Goal: Find specific page/section: Find specific page/section

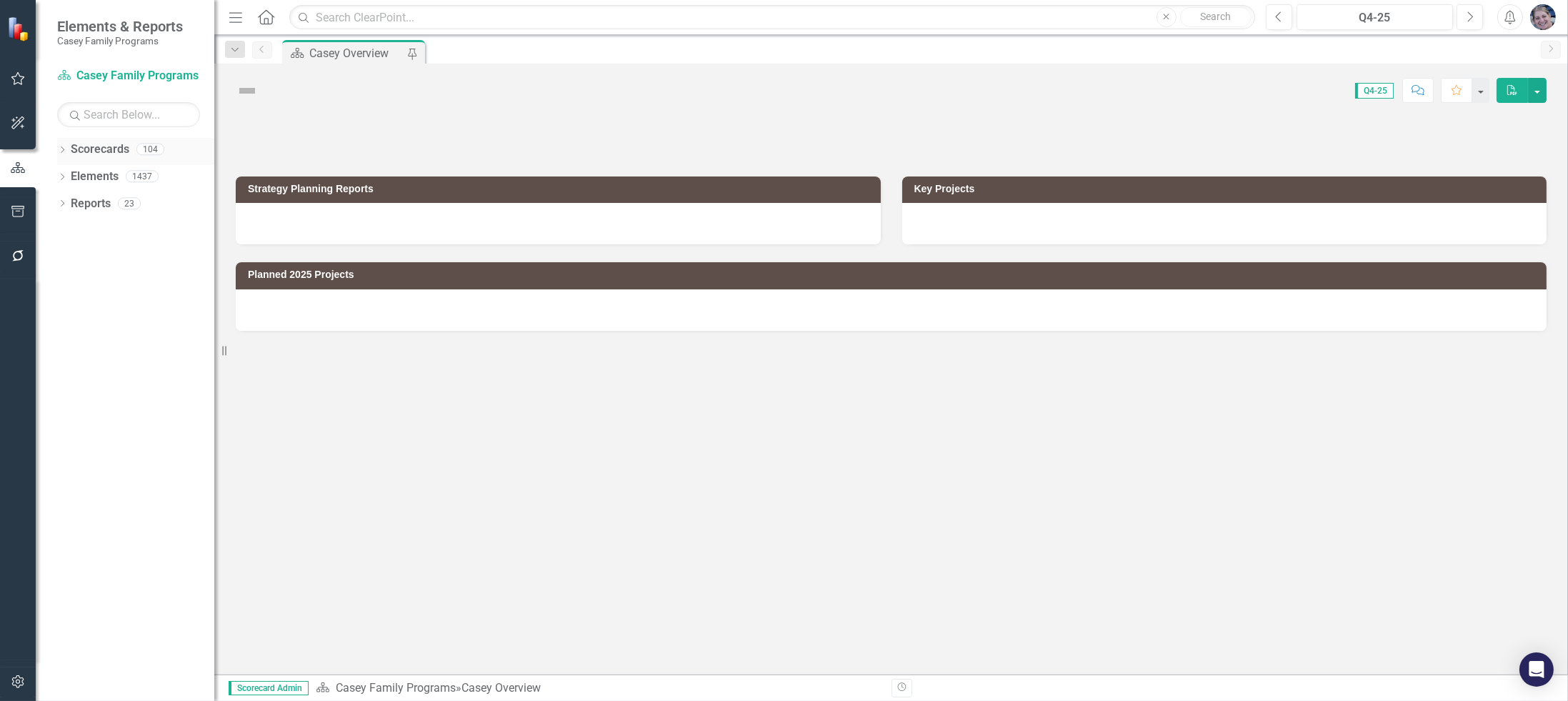
click at [58, 145] on div "Dropdown" at bounding box center [62, 152] width 10 height 13
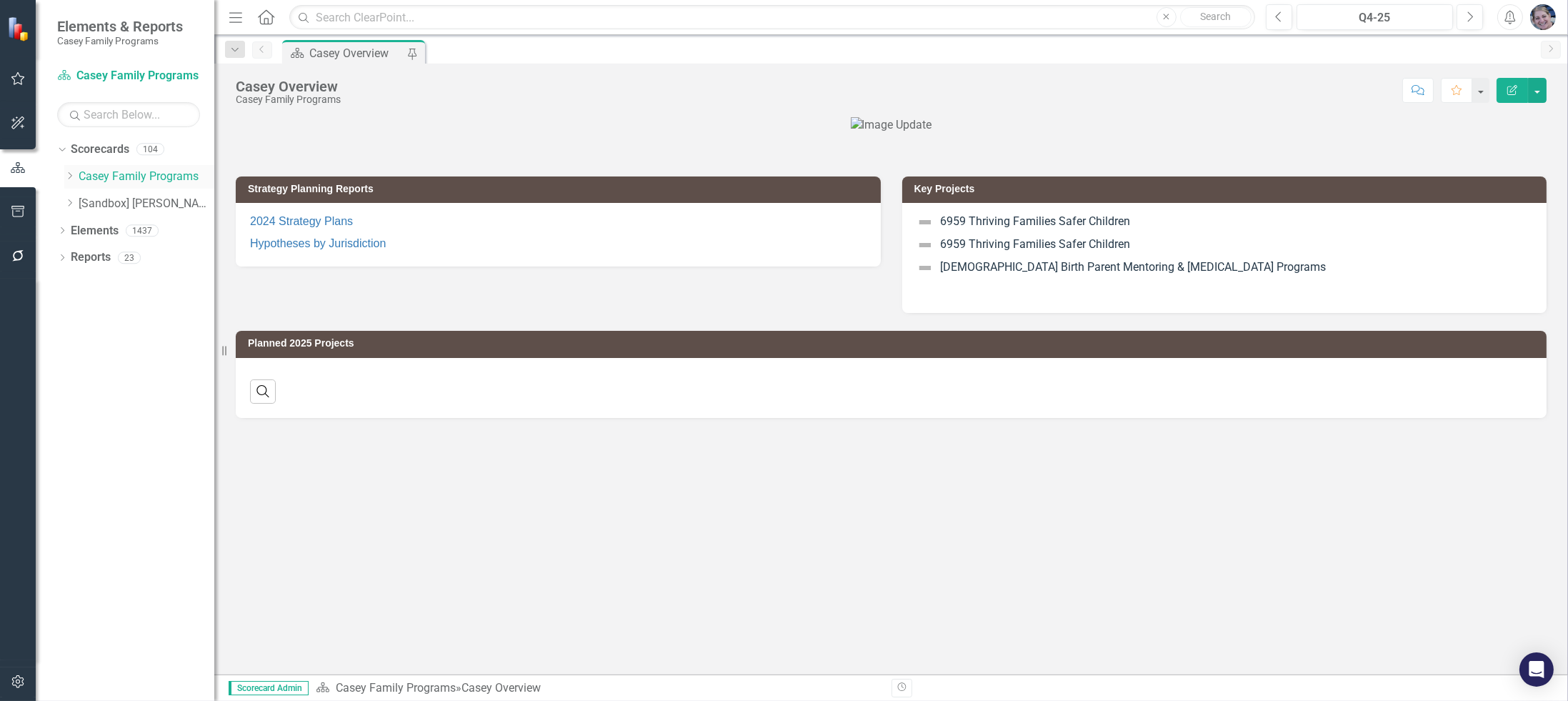
click at [66, 175] on icon "Dropdown" at bounding box center [70, 176] width 11 height 9
click at [85, 313] on icon "Dropdown" at bounding box center [84, 311] width 11 height 9
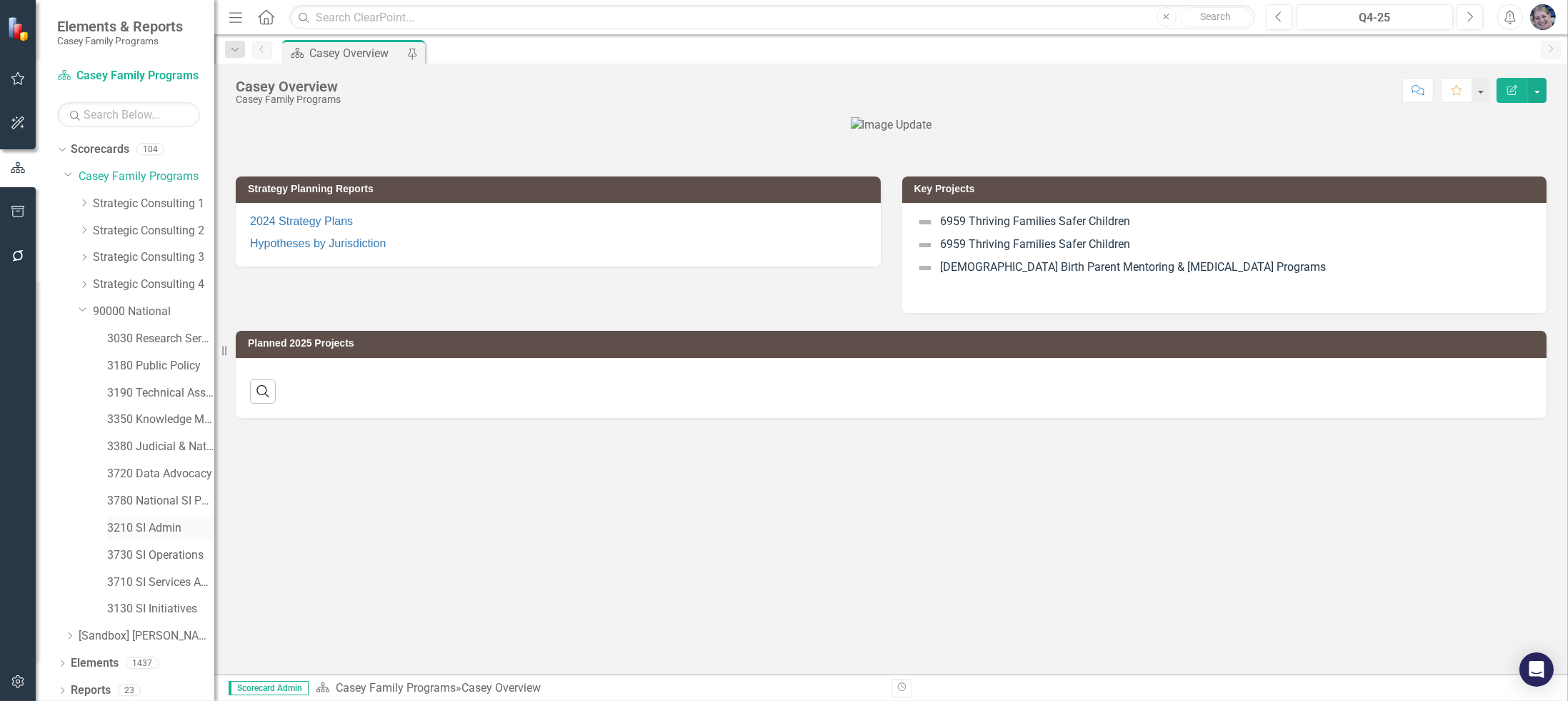
click at [152, 528] on link "3210 SI Admin" at bounding box center [160, 528] width 107 height 16
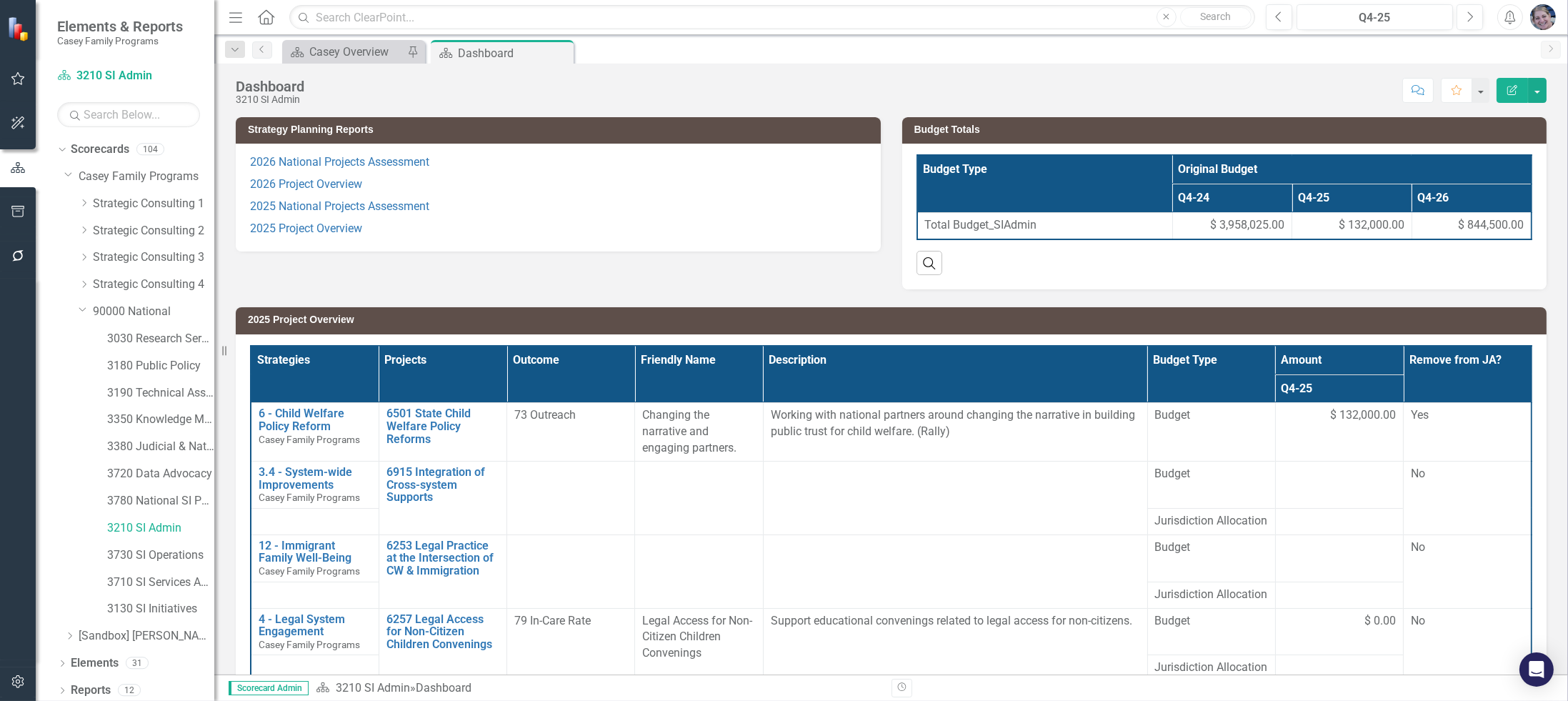
click at [467, 360] on th "Projects" at bounding box center [442, 374] width 127 height 57
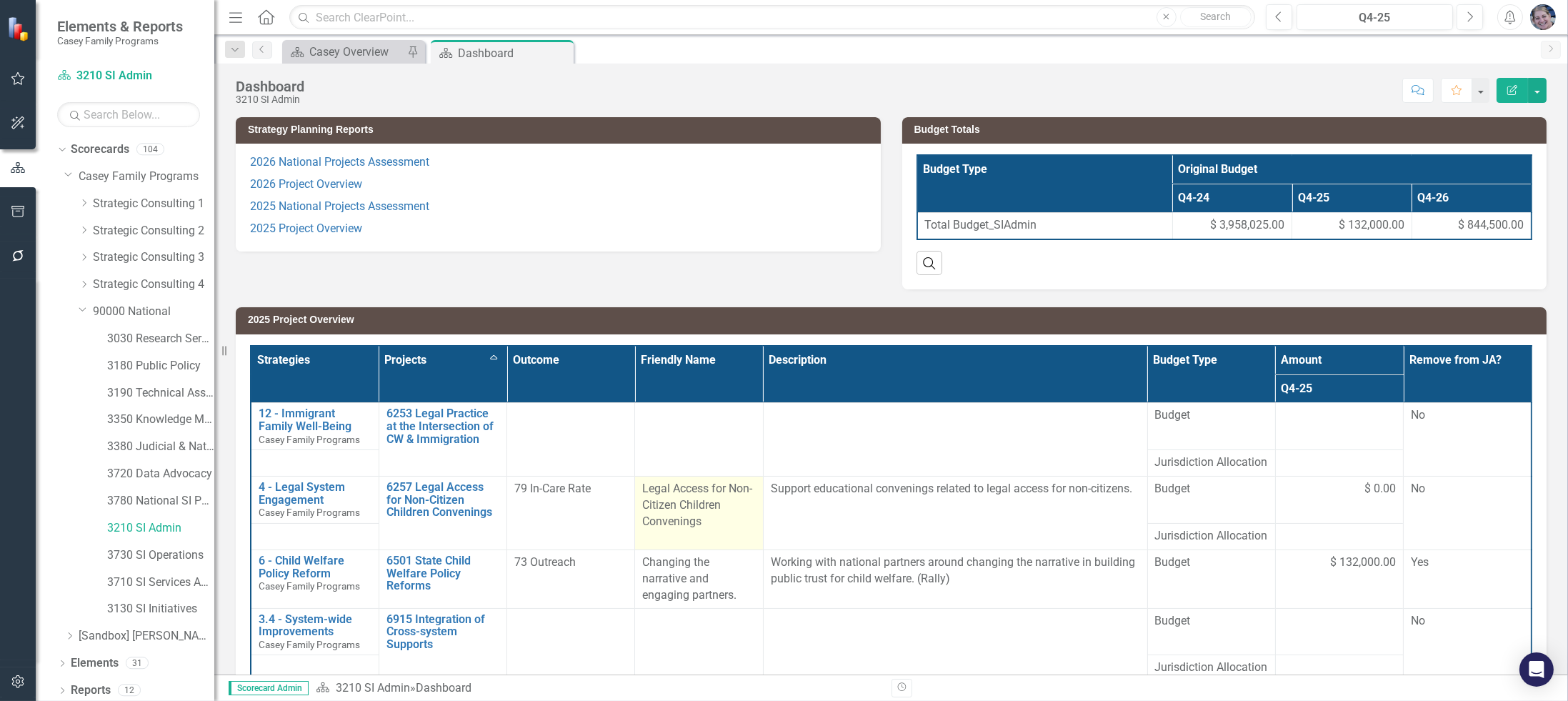
click at [700, 530] on div "Legal Access for Non-Citizen Children Convenings" at bounding box center [698, 505] width 113 height 49
click at [703, 530] on div "Legal Access for Non-Citizen Children Convenings" at bounding box center [698, 505] width 113 height 49
click at [705, 530] on div "Legal Access for Non-Citizen Children Convenings" at bounding box center [698, 505] width 113 height 49
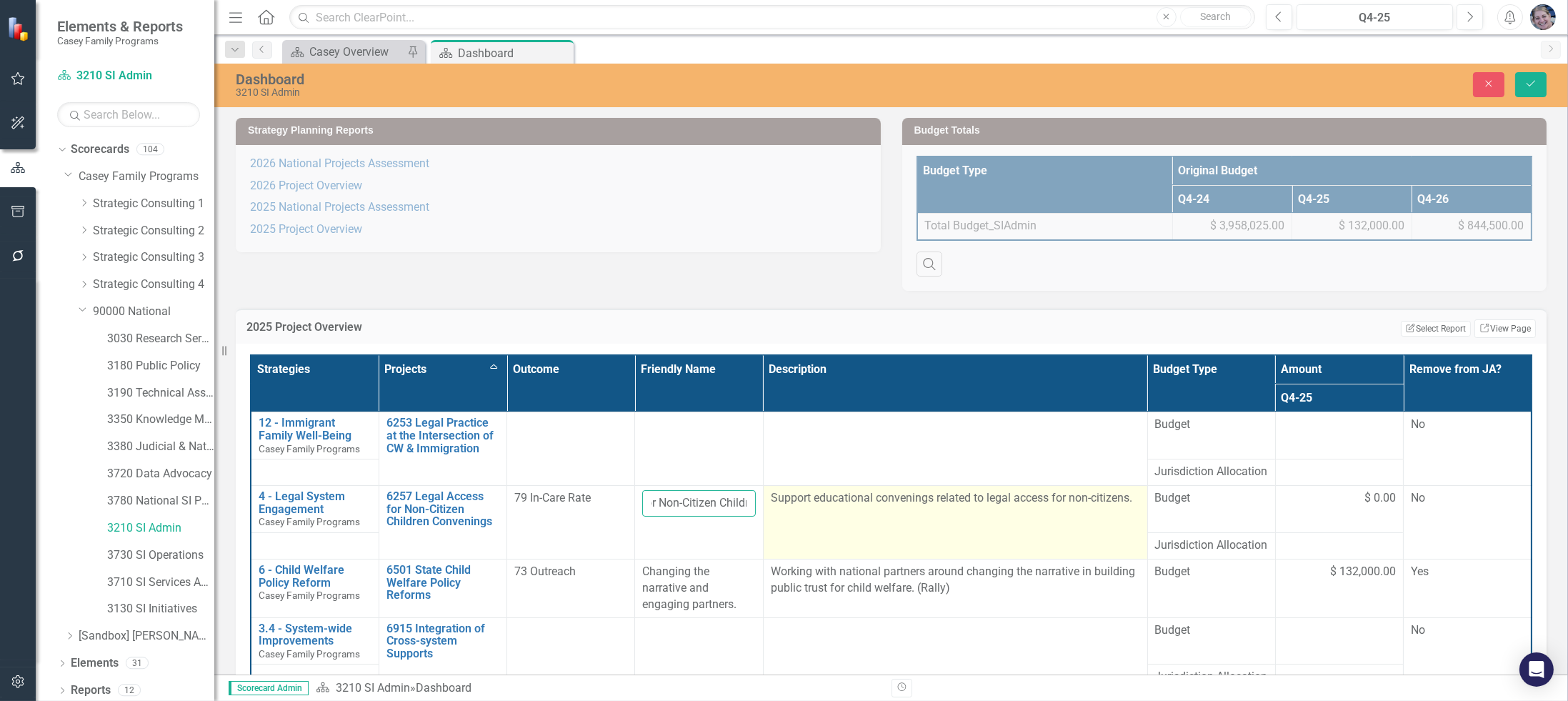
scroll to position [0, 165]
drag, startPoint x: 647, startPoint y: 514, endPoint x: 788, endPoint y: 513, distance: 141.0
click at [788, 513] on tr "4 - Legal System Engagement [PERSON_NAME] Family Programs Edit Edit Strategy Li…" at bounding box center [890, 509] width 1281 height 48
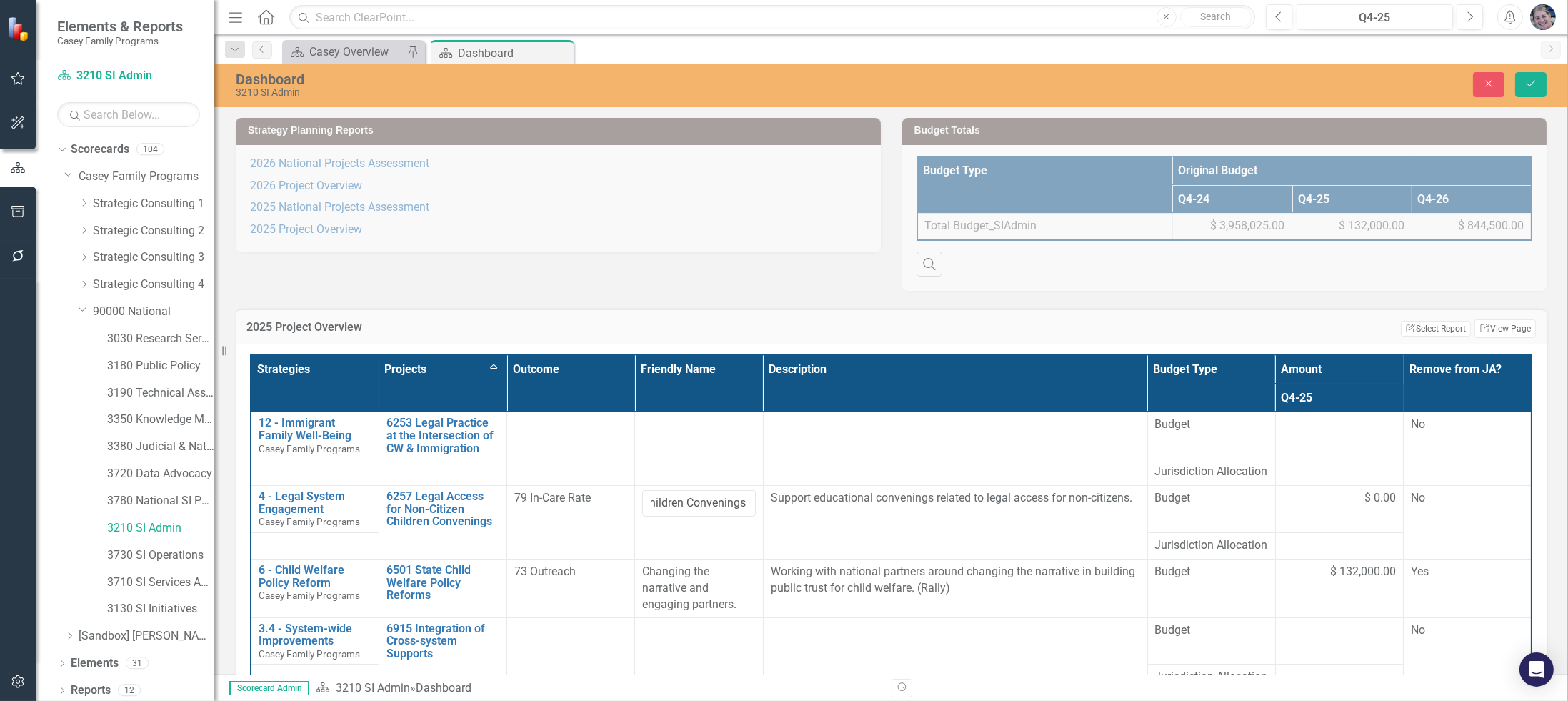
scroll to position [0, 0]
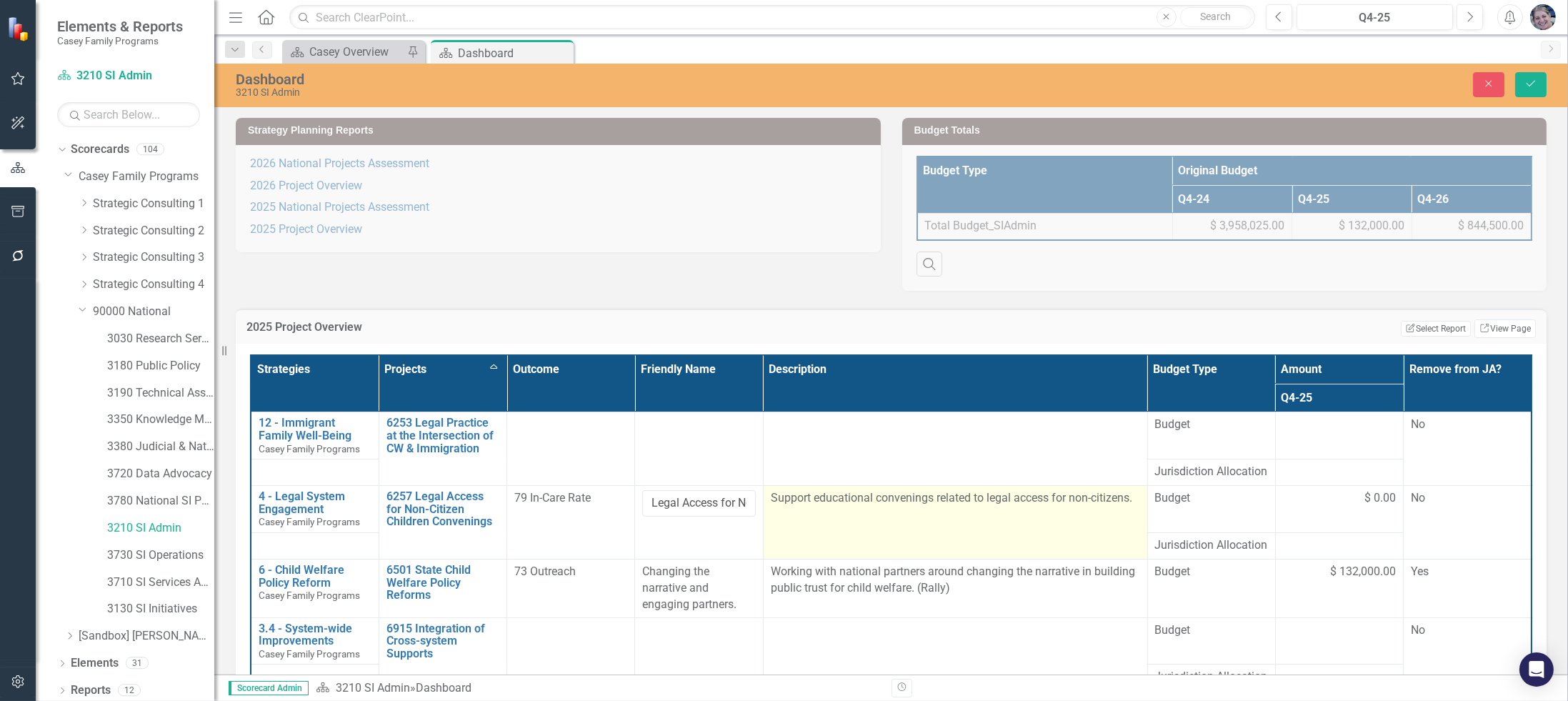
click at [797, 538] on td "Support educational convenings related to legal access for non-citizens." at bounding box center [955, 522] width 384 height 74
click at [797, 537] on td "Support educational convenings related to legal access for non-citizens." at bounding box center [955, 522] width 384 height 74
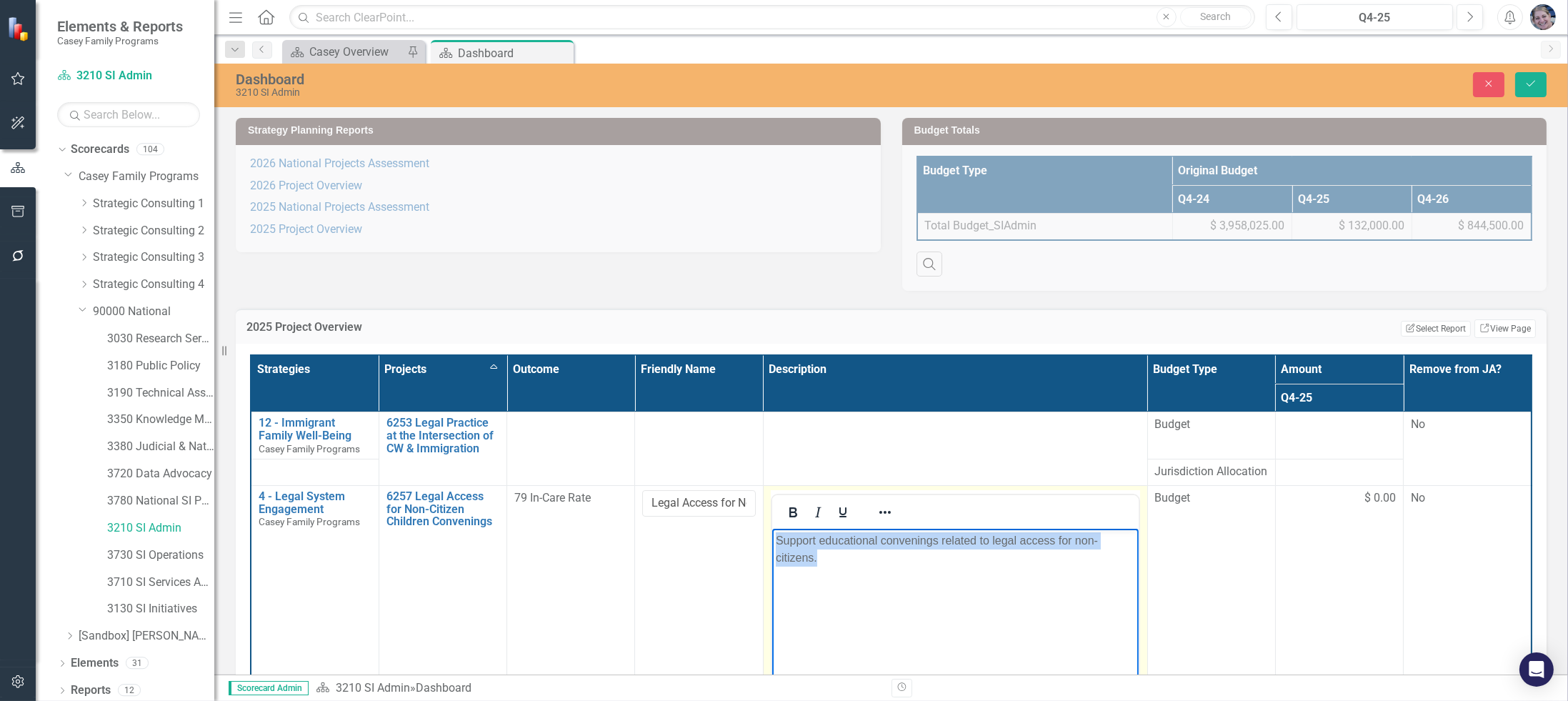
drag, startPoint x: 830, startPoint y: 566, endPoint x: 775, endPoint y: 542, distance: 60.0
click at [775, 542] on body "Support educational convenings related to legal access for non-citizens." at bounding box center [954, 635] width 366 height 215
copy p "Support educational convenings related to legal access for non-citizens."
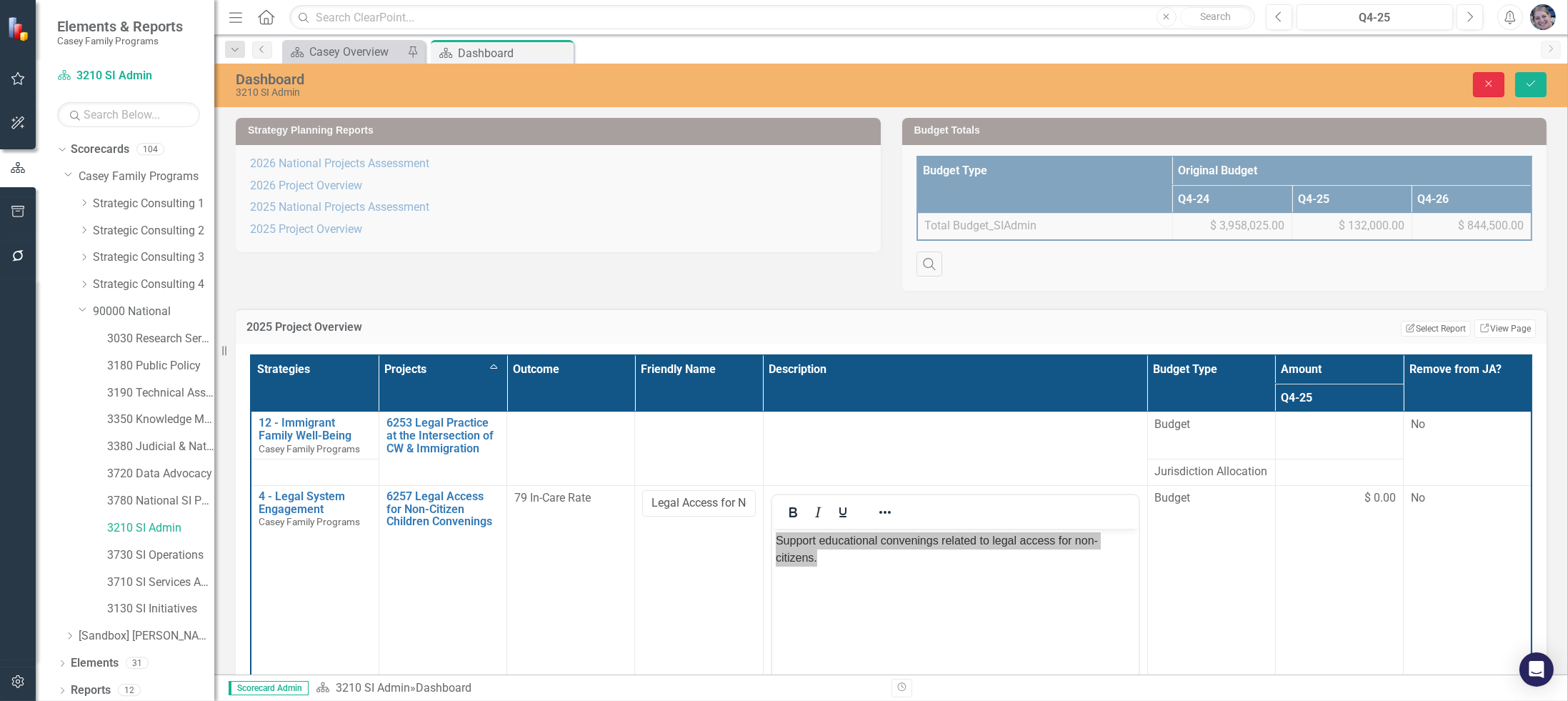
click at [1489, 80] on icon "Close" at bounding box center [1488, 83] width 13 height 10
